Goal: Information Seeking & Learning: Learn about a topic

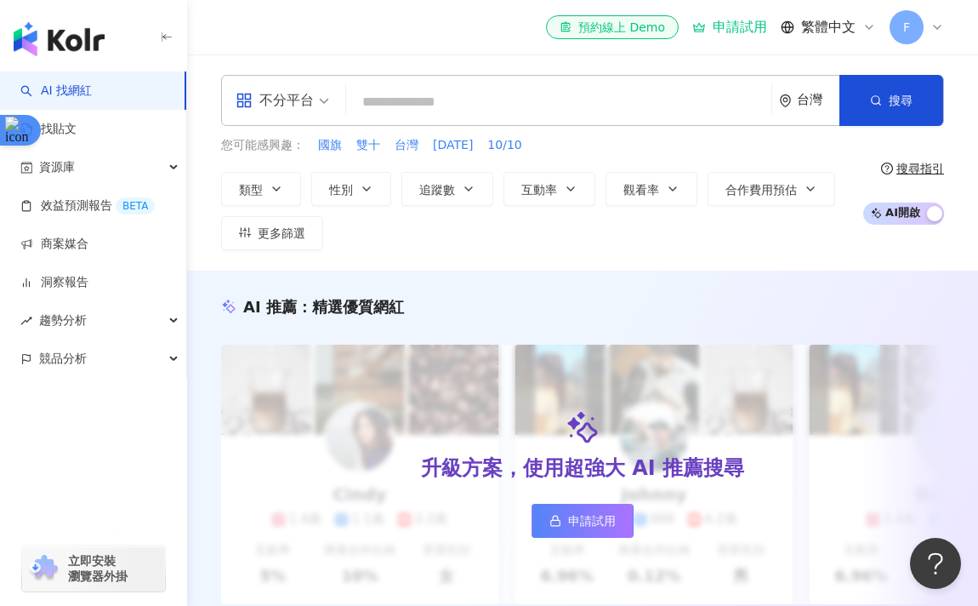
click at [469, 122] on div "不分平台 台灣 搜尋" at bounding box center [582, 100] width 723 height 51
click at [482, 112] on input "search" at bounding box center [559, 102] width 412 height 32
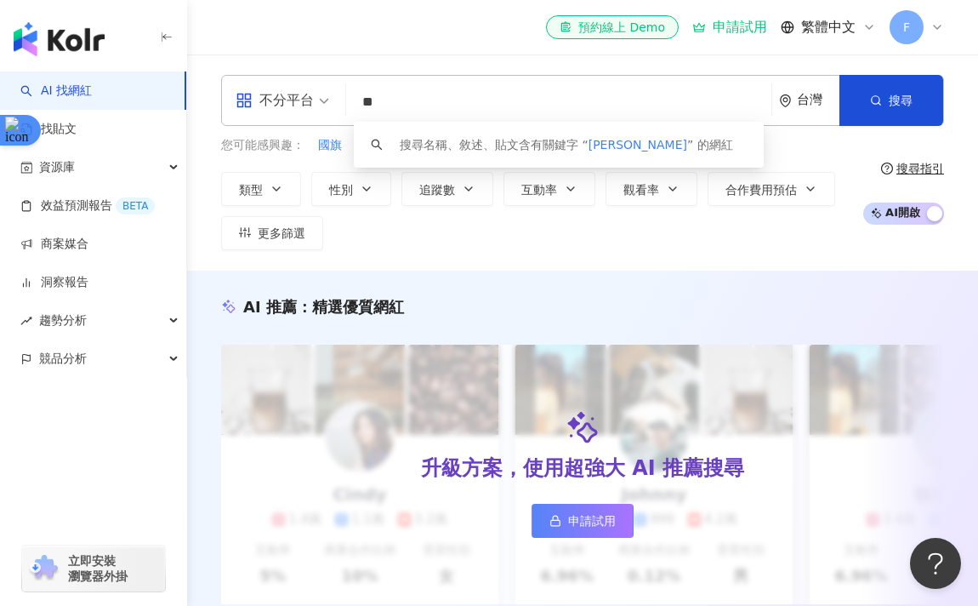
type input "*"
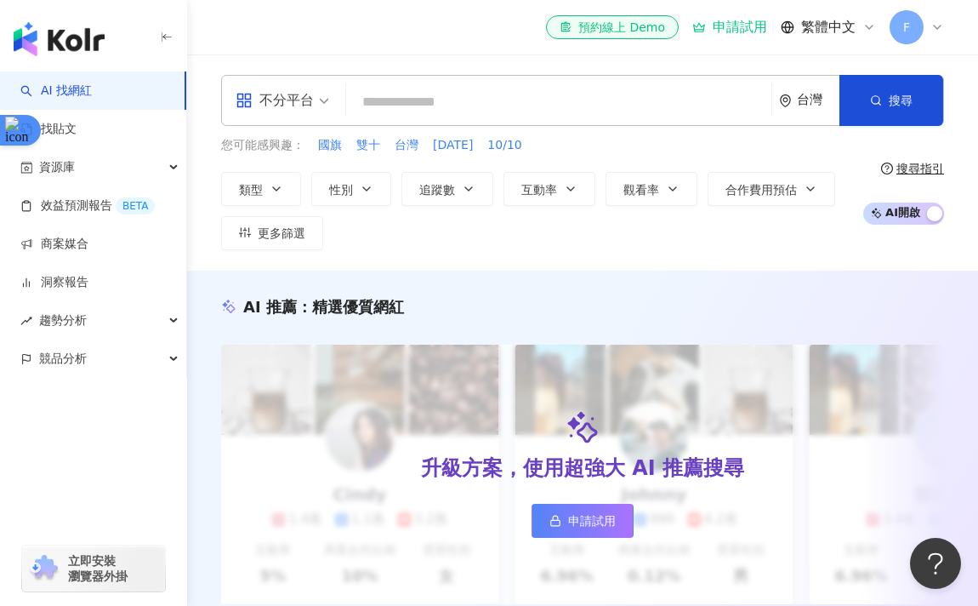
click at [527, 92] on input "search" at bounding box center [559, 102] width 412 height 32
type input "*"
click at [521, 104] on input "search" at bounding box center [559, 102] width 412 height 32
paste input "**********"
type input "**********"
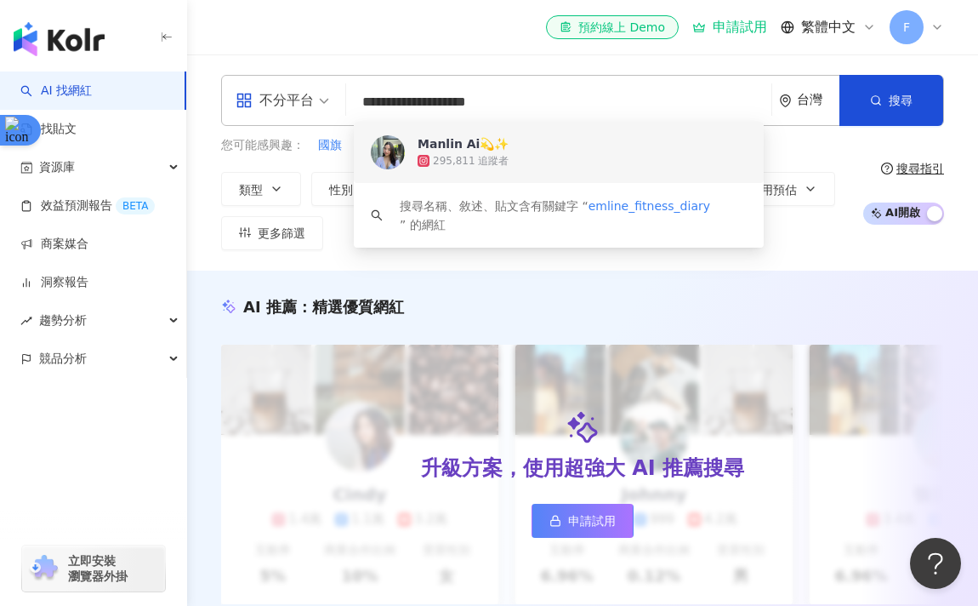
click at [484, 134] on div "Manlin Ai💫✨ 295,811 追蹤者" at bounding box center [559, 152] width 410 height 61
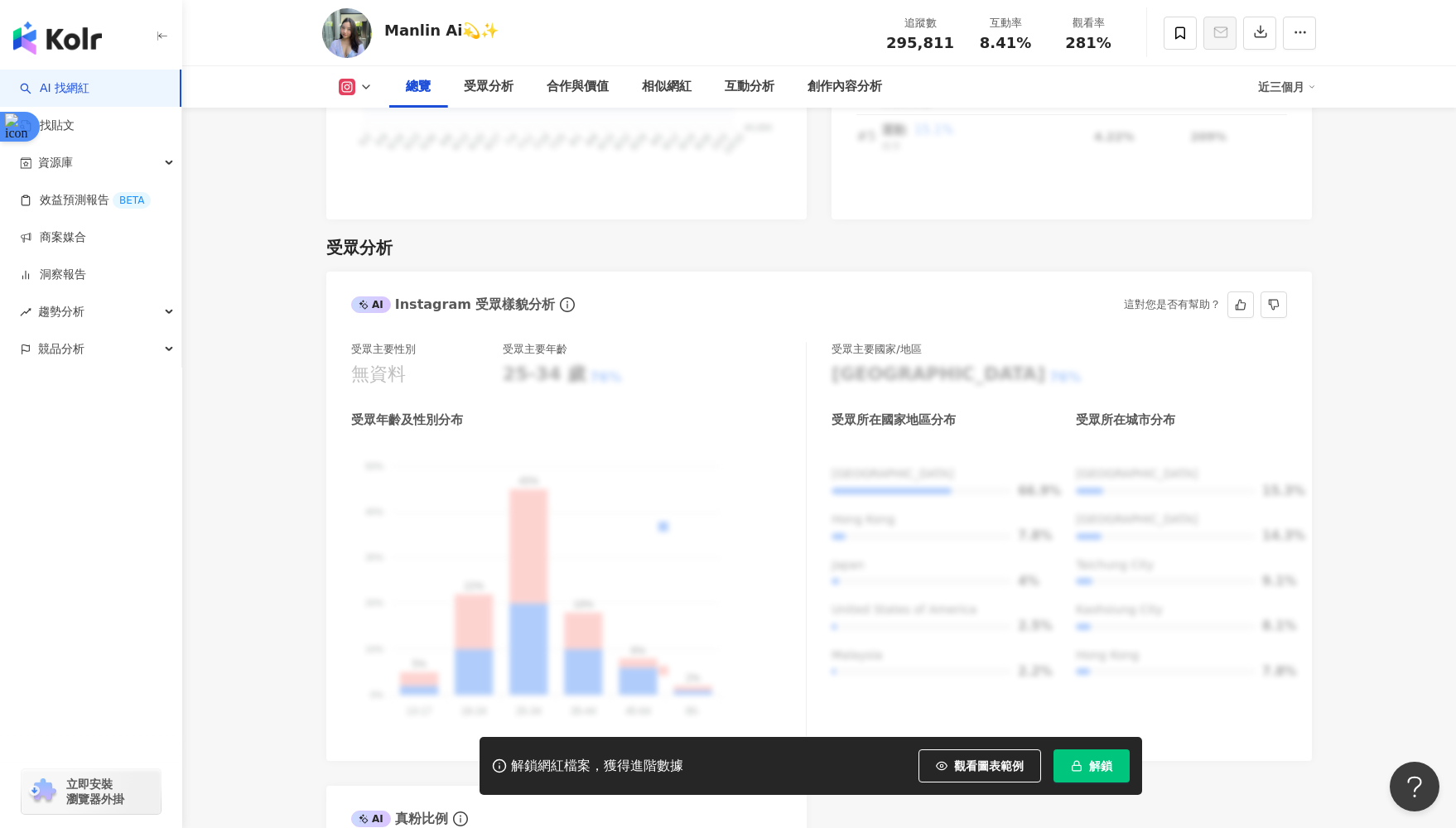
scroll to position [1341, 0]
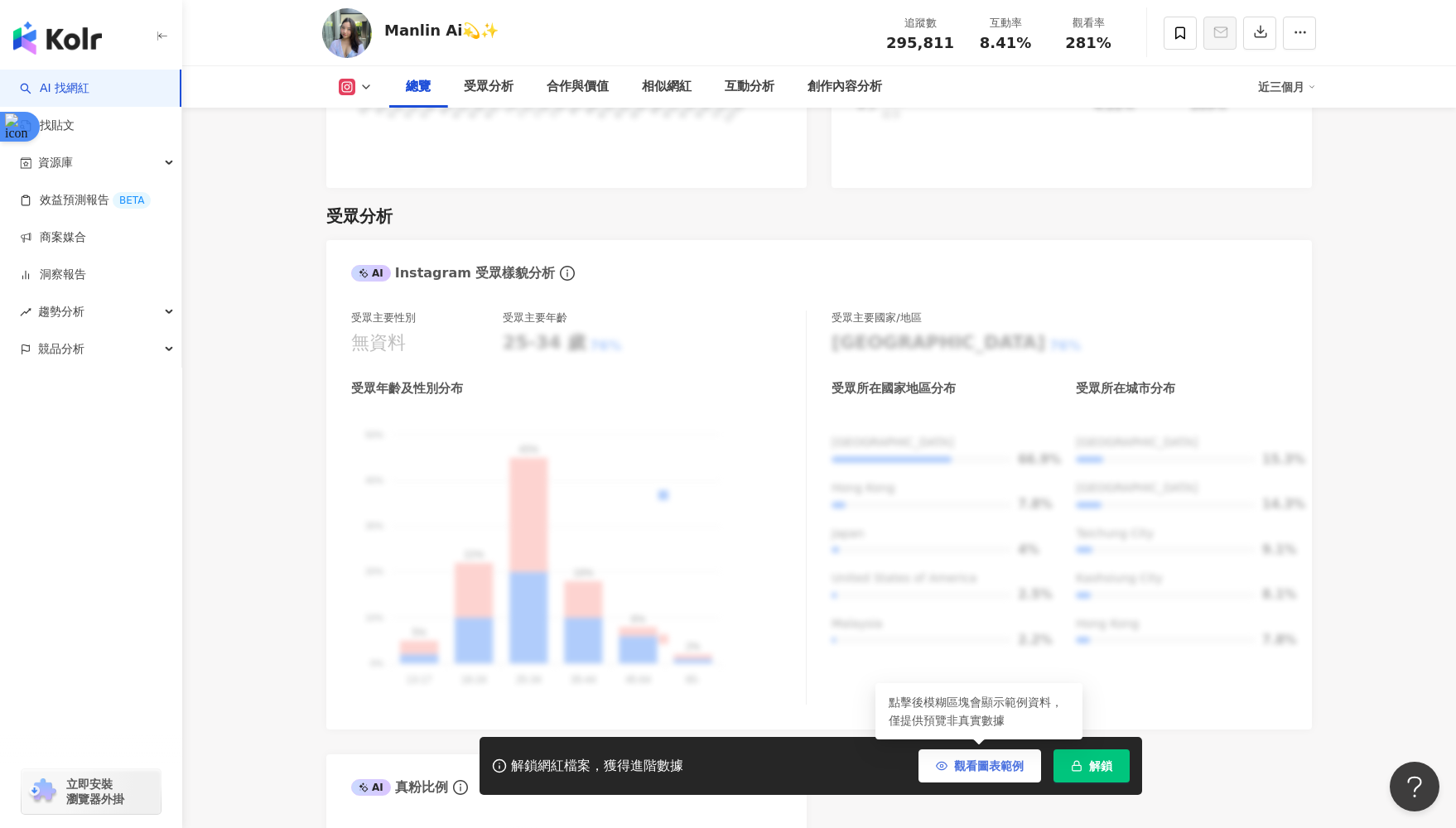
click at [952, 589] on span "觀看圖表範例" at bounding box center [988, 766] width 69 height 14
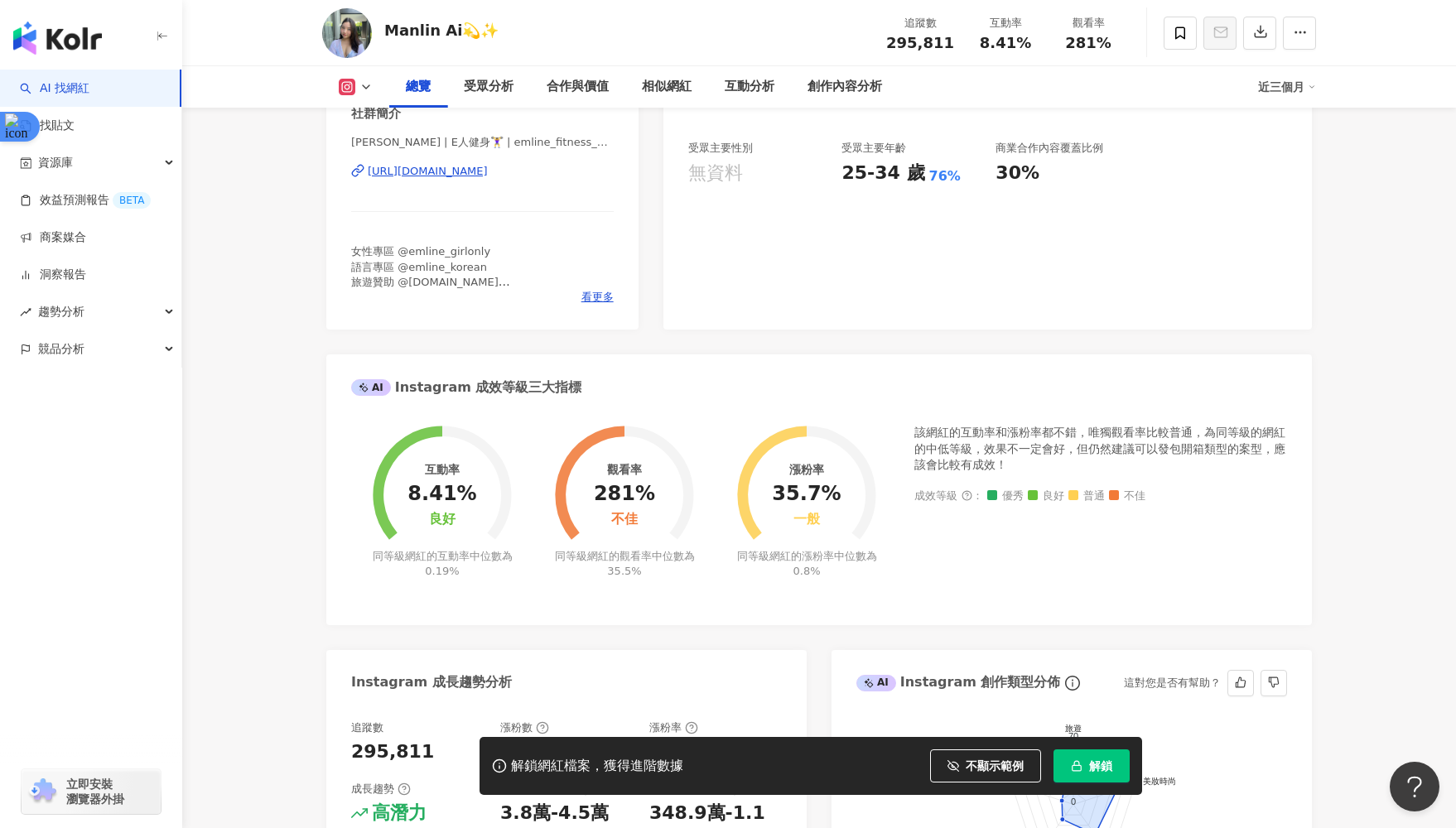
scroll to position [0, 0]
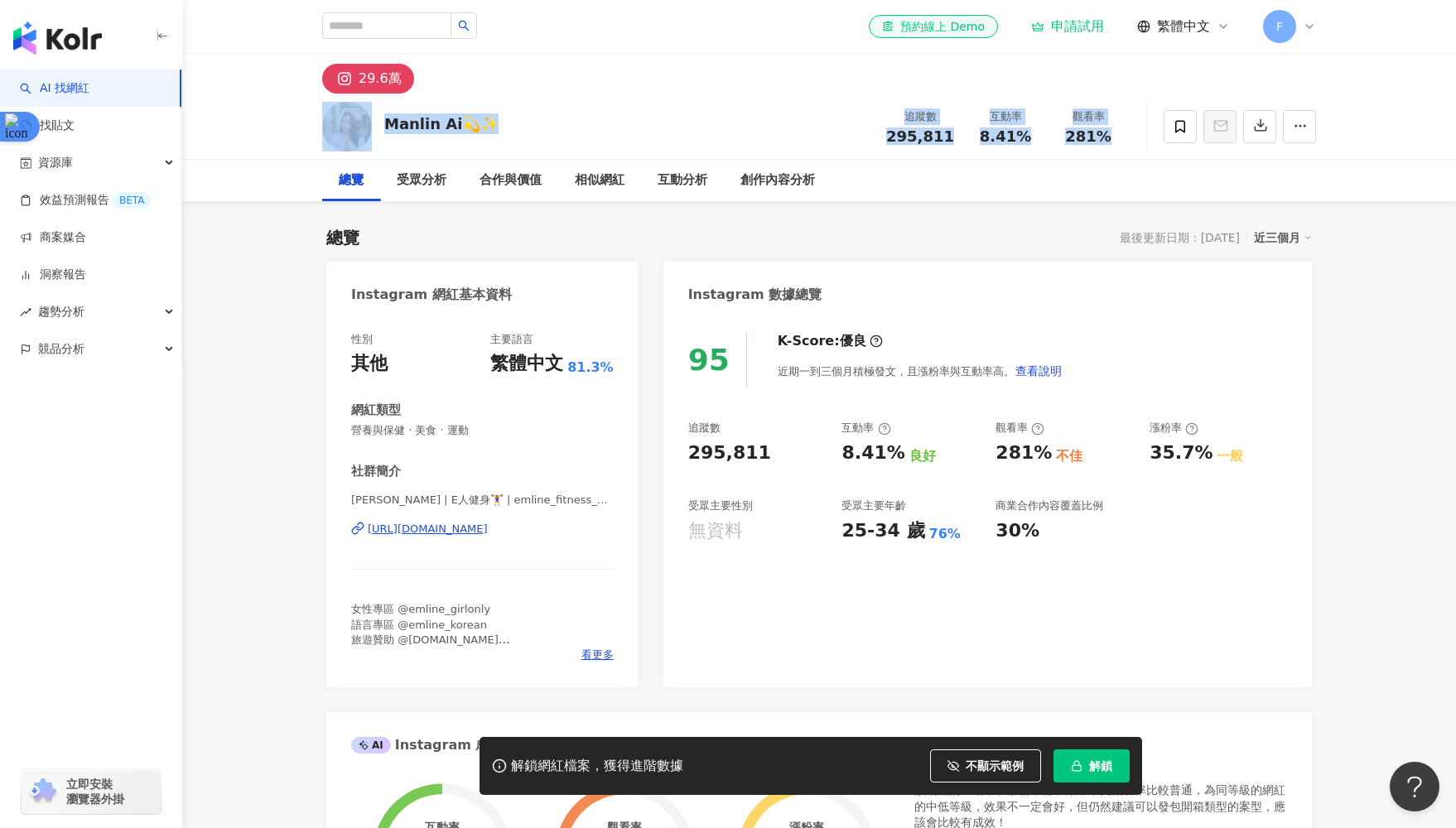
drag, startPoint x: 1069, startPoint y: 90, endPoint x: 1137, endPoint y: 148, distance: 89.4
click at [952, 148] on div at bounding box center [1222, 126] width 186 height 50
click at [419, 175] on div "受眾分析" at bounding box center [421, 180] width 50 height 19
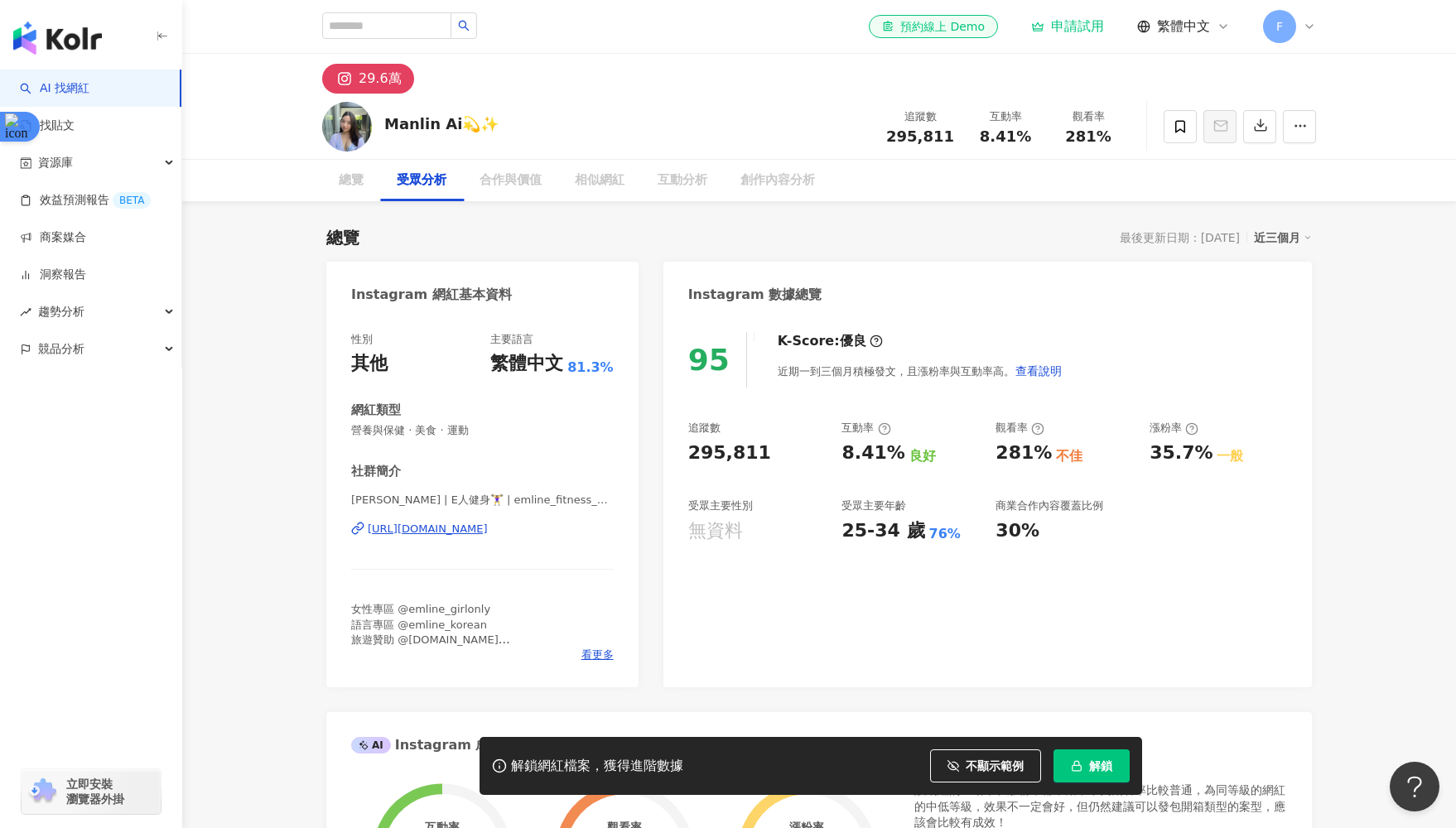
scroll to position [1396, 0]
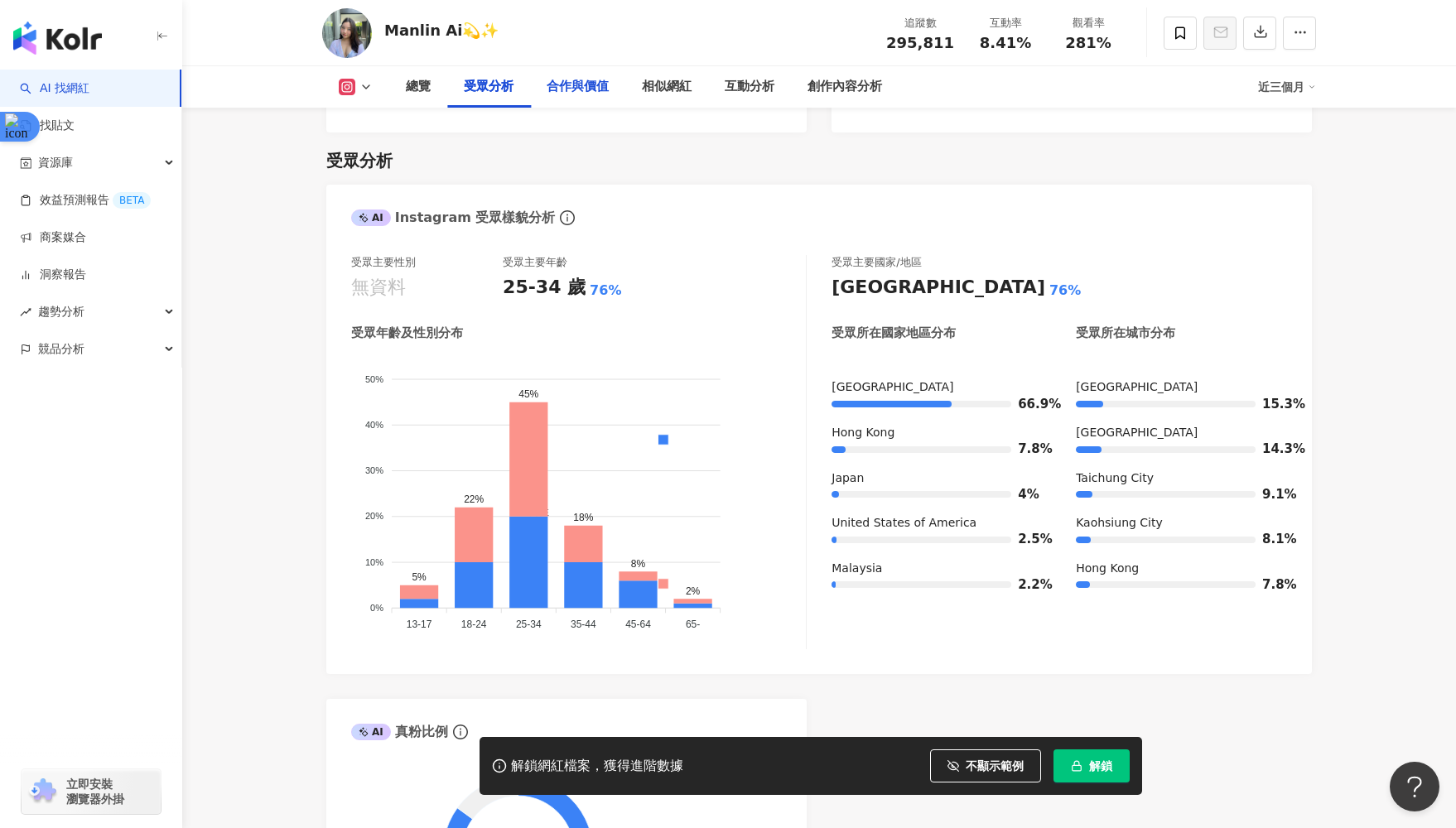
click at [557, 93] on div "合作與價值" at bounding box center [578, 87] width 62 height 19
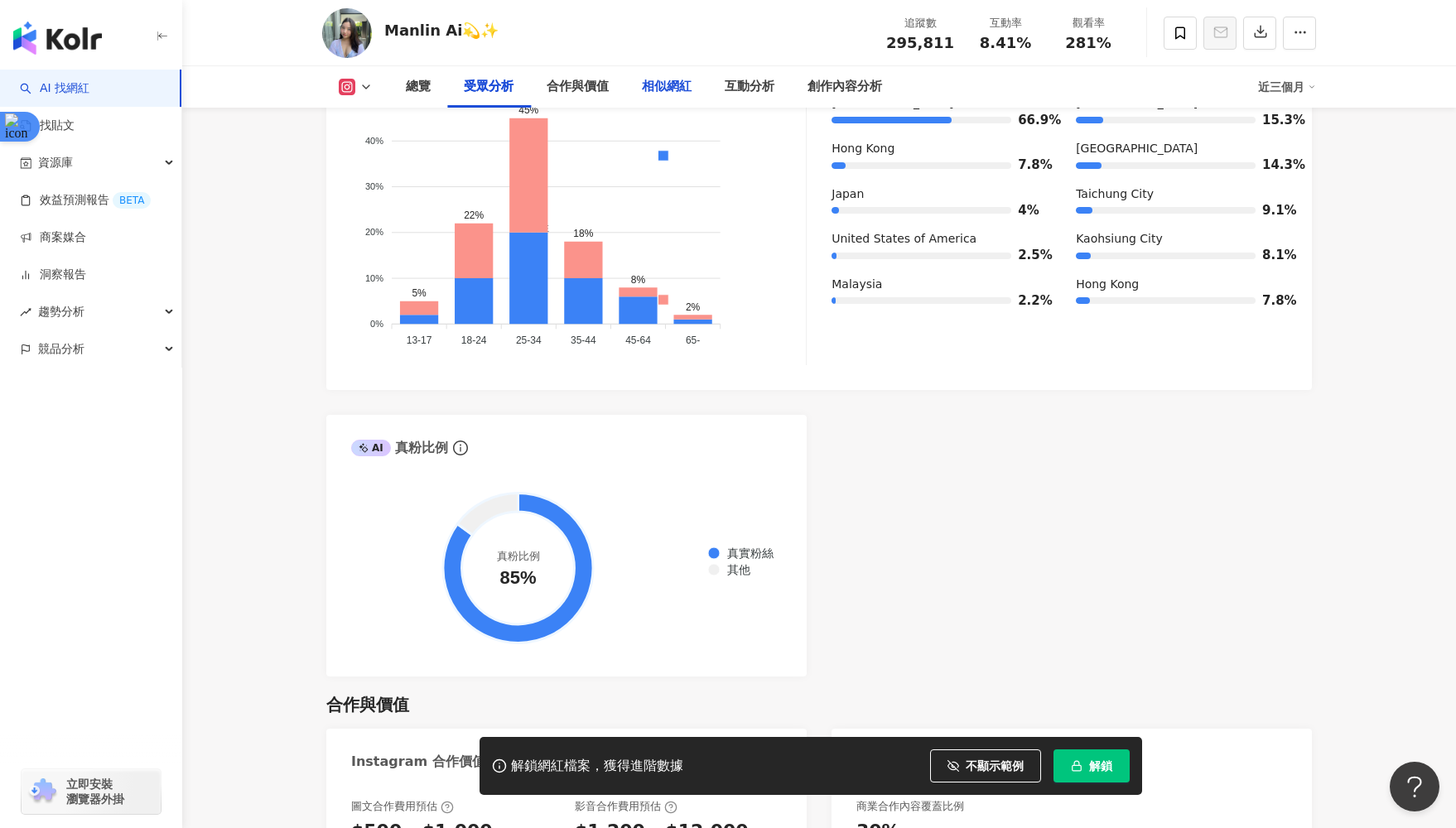
click at [704, 73] on div "相似網紅" at bounding box center [666, 87] width 83 height 42
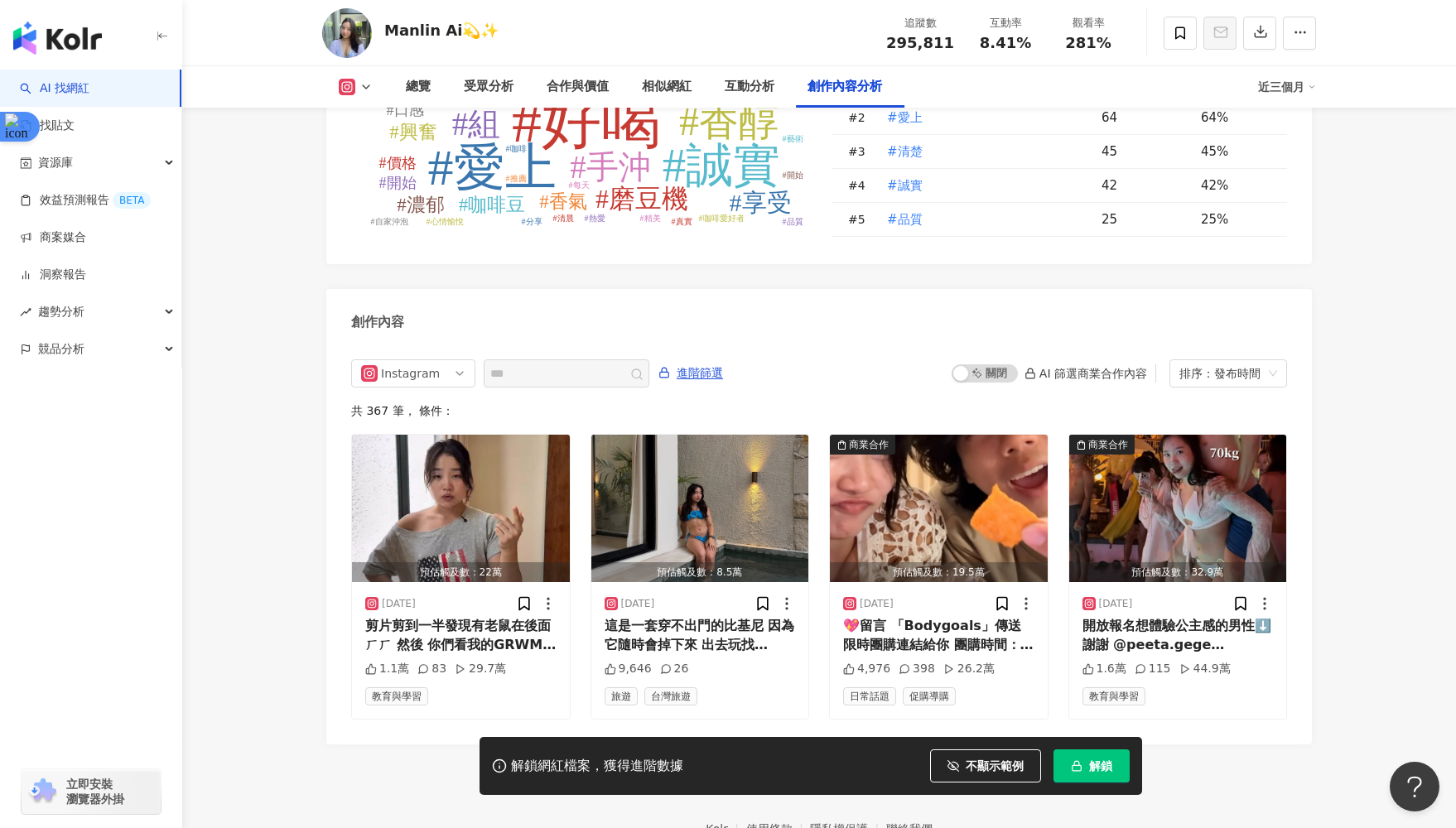
scroll to position [4926, 0]
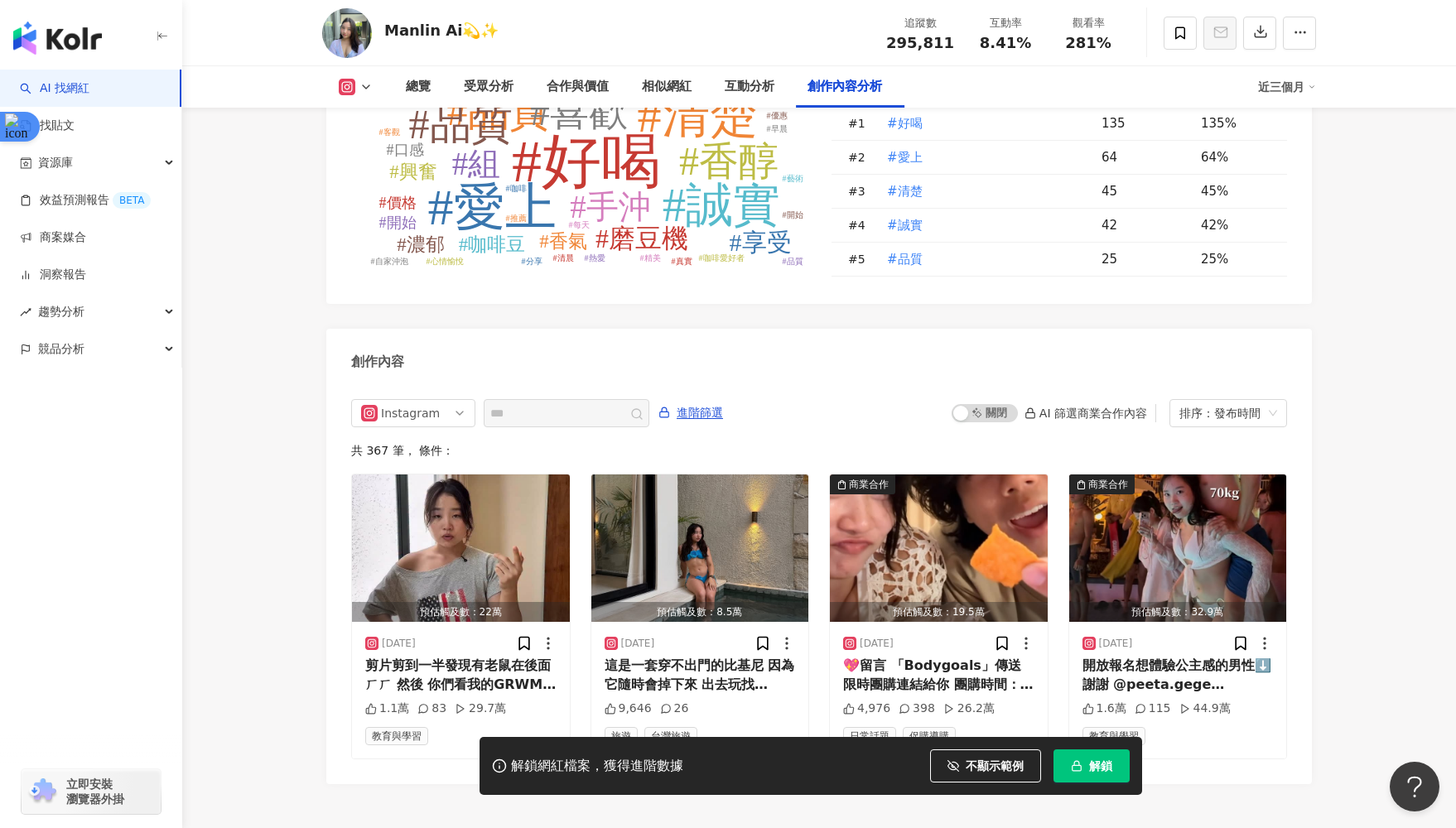
click at [100, 589] on span "立即安裝 瀏覽器外掛" at bounding box center [95, 791] width 58 height 30
